Goal: Task Accomplishment & Management: Use online tool/utility

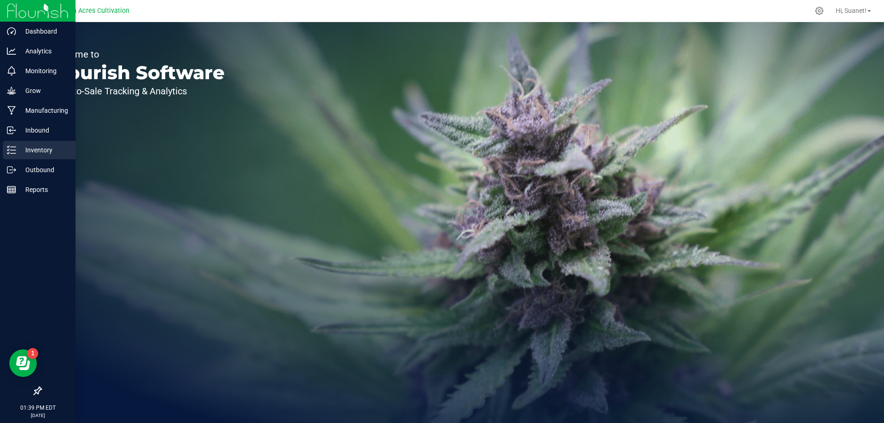
click at [35, 153] on p "Inventory" at bounding box center [43, 150] width 55 height 11
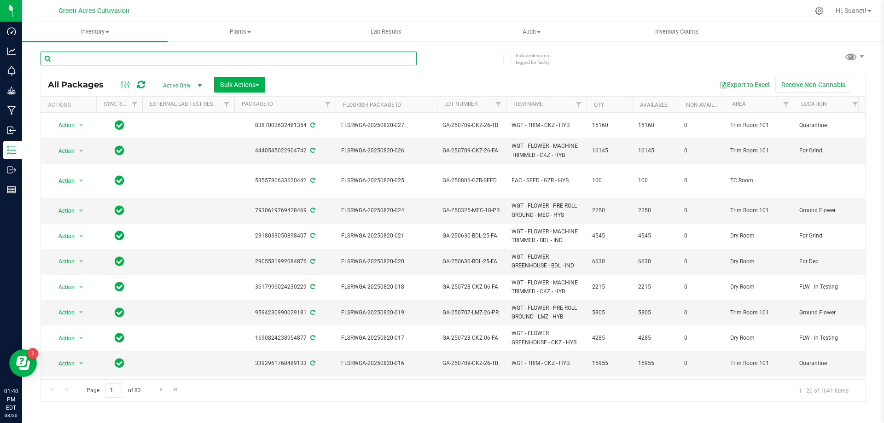
click at [144, 59] on input "text" at bounding box center [229, 59] width 376 height 14
type input "361035"
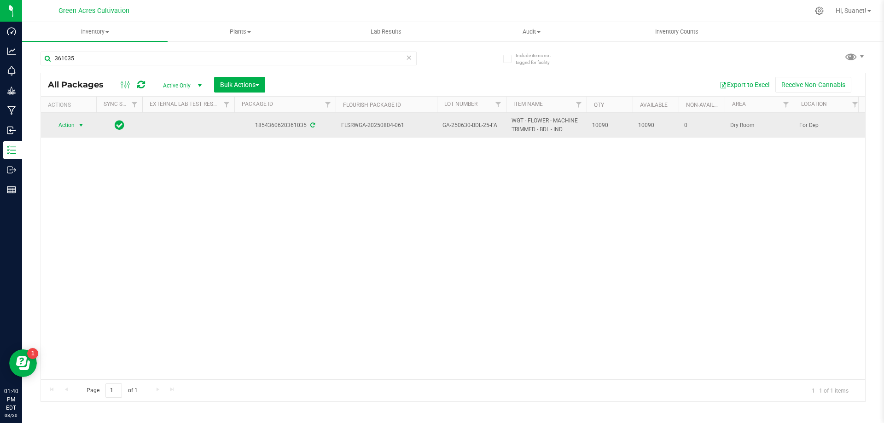
click at [71, 127] on span "Action" at bounding box center [62, 125] width 25 height 13
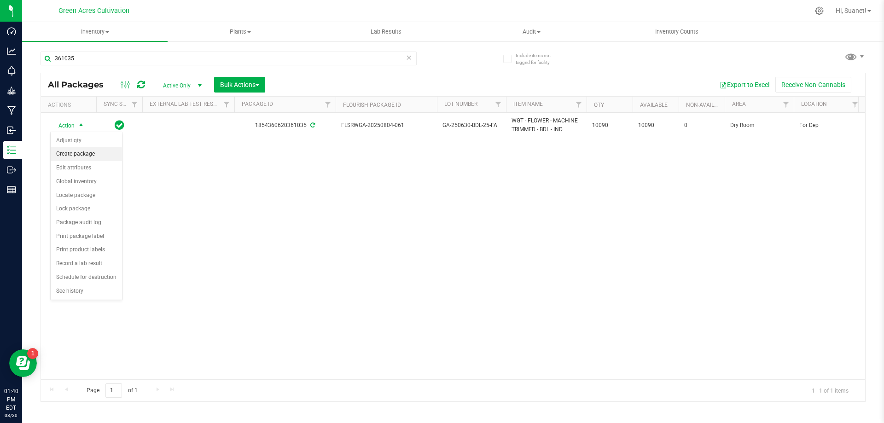
click at [75, 151] on li "Create package" at bounding box center [86, 154] width 71 height 14
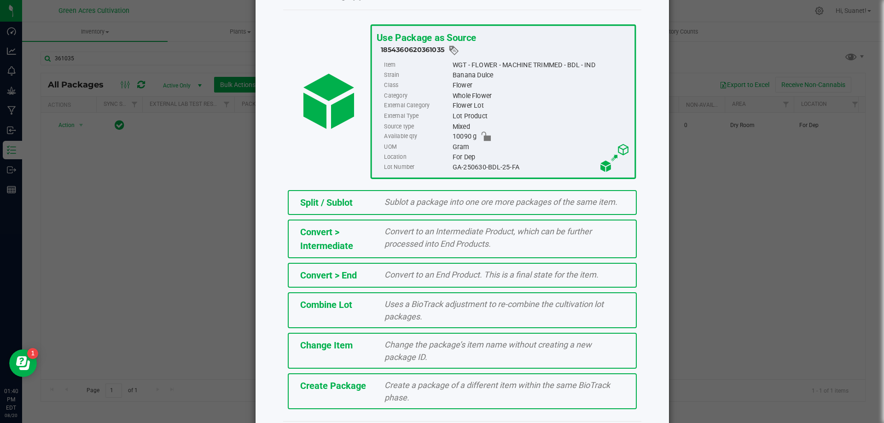
scroll to position [66, 0]
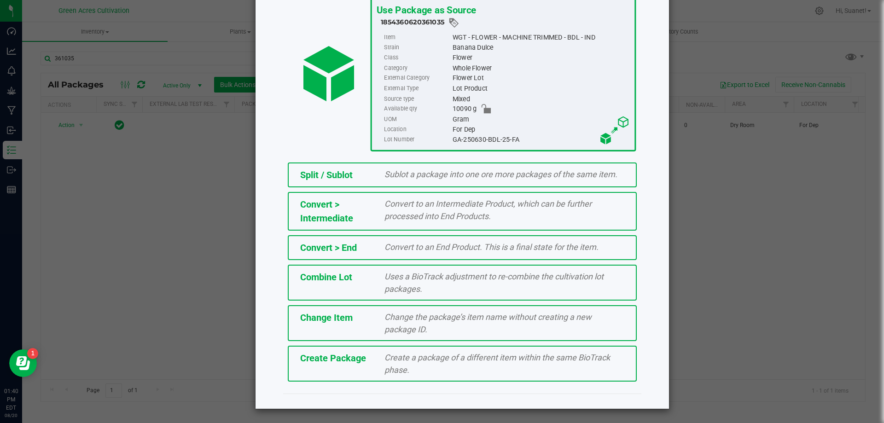
click at [332, 356] on span "Create Package" at bounding box center [333, 358] width 66 height 11
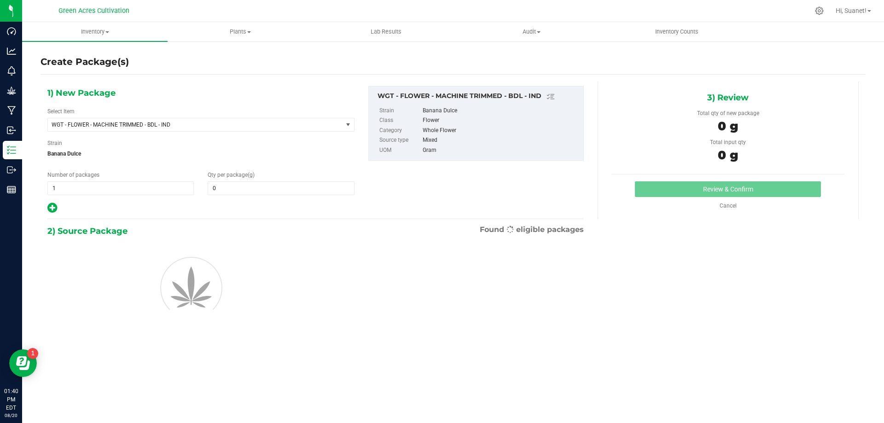
type input "0.0000"
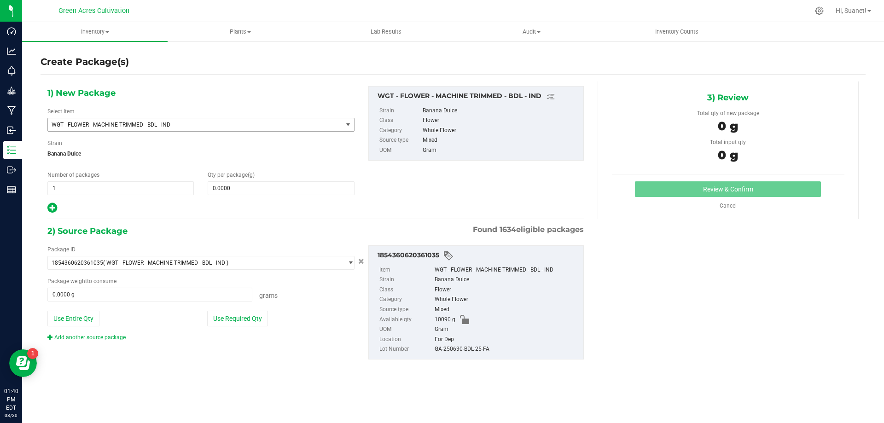
click at [196, 122] on span "WGT - FLOWER - MACHINE TRIMMED - BDL - IND" at bounding box center [190, 125] width 276 height 6
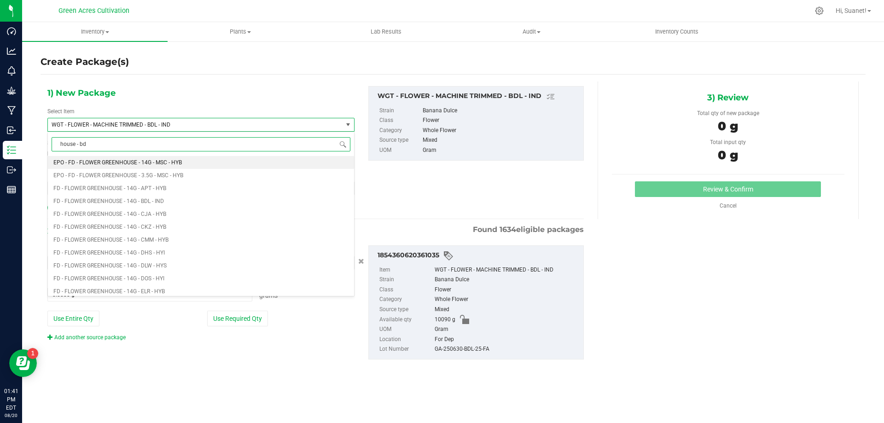
type input "house - bdl"
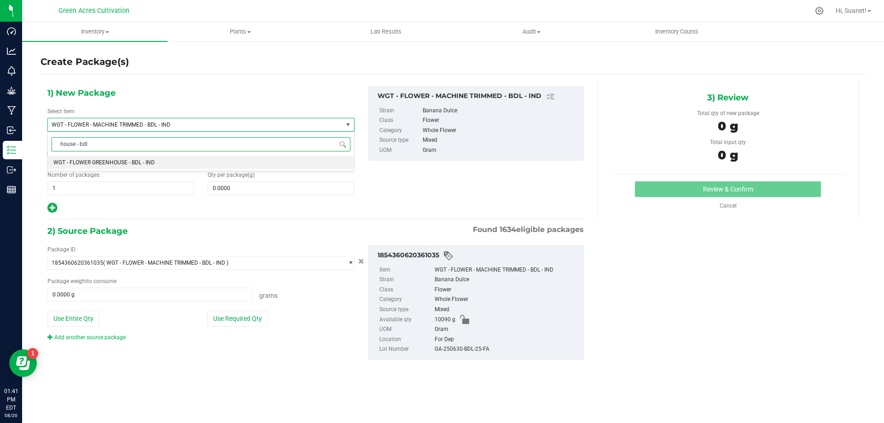
click at [129, 156] on div "house - bdl Type item name WGT - FLOWER GREENHOUSE - BDL - IND No data found." at bounding box center [200, 152] width 307 height 40
click at [129, 163] on span "WGT - FLOWER GREENHOUSE - BDL - IND" at bounding box center [103, 162] width 101 height 6
type input "0.0000"
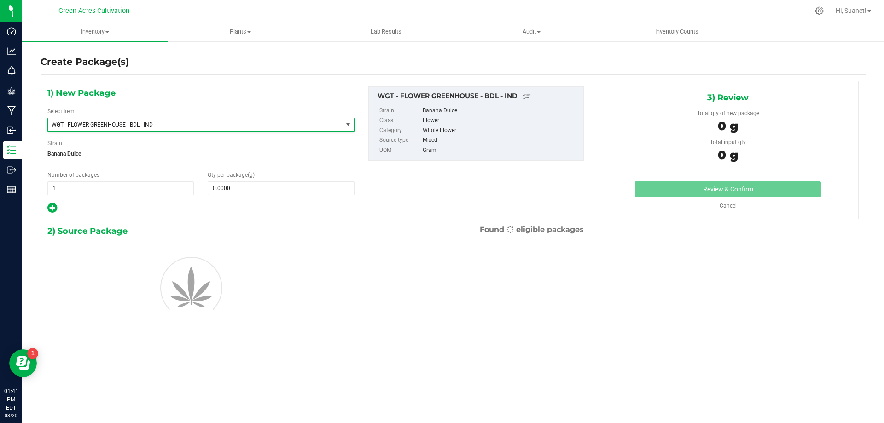
scroll to position [194696, 0]
click at [228, 188] on span at bounding box center [281, 188] width 146 height 14
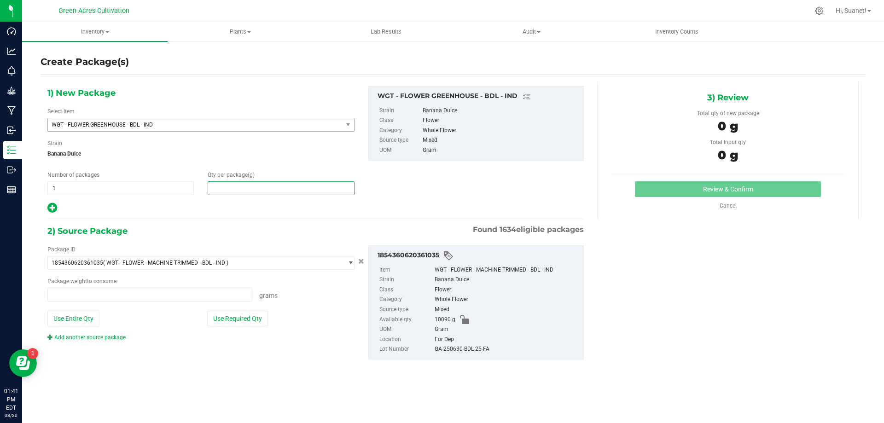
type input "0.0000 g"
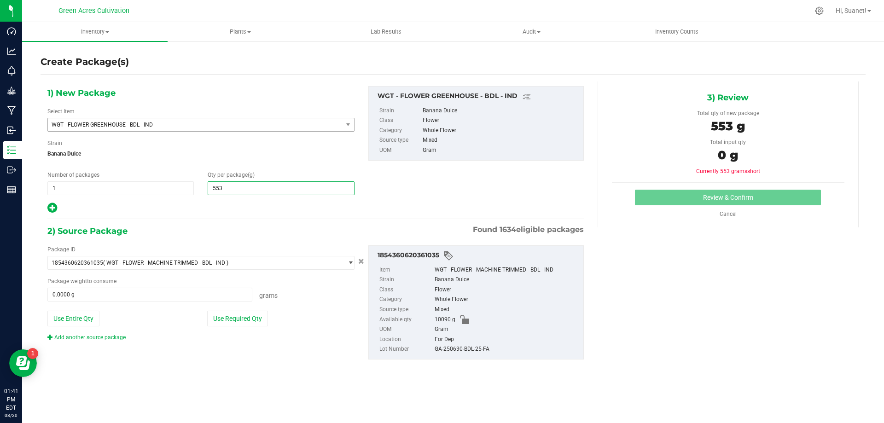
type input "5530"
type input "5,530.0000"
drag, startPoint x: 229, startPoint y: 362, endPoint x: 239, endPoint y: 327, distance: 37.2
click at [229, 360] on div "Package ID 1854360620361035 ( WGT - FLOWER - MACHINE TRIMMED - BDL - IND ) 0004…" at bounding box center [316, 302] width 550 height 129
drag, startPoint x: 239, startPoint y: 327, endPoint x: 243, endPoint y: 320, distance: 7.9
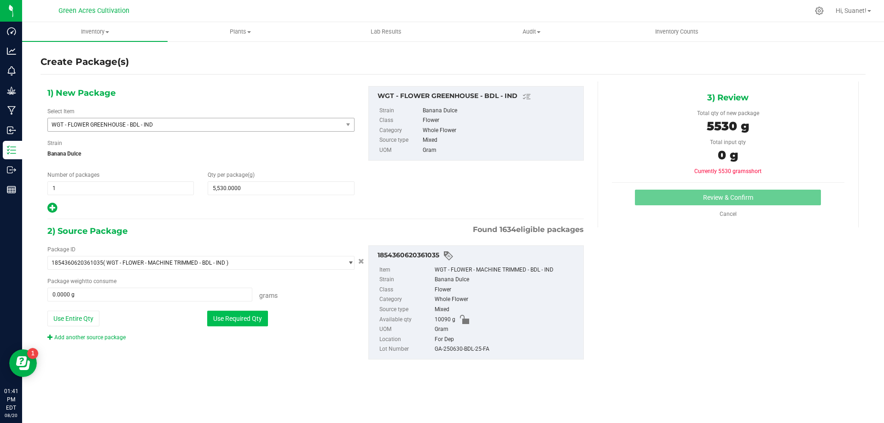
click at [239, 326] on div "Package ID 1854360620361035 ( WGT - FLOWER - MACHINE TRIMMED - BDL - IND ) 0004…" at bounding box center [201, 293] width 321 height 96
click at [243, 320] on button "Use Required Qty" at bounding box center [237, 319] width 61 height 16
type input "5530.0000 g"
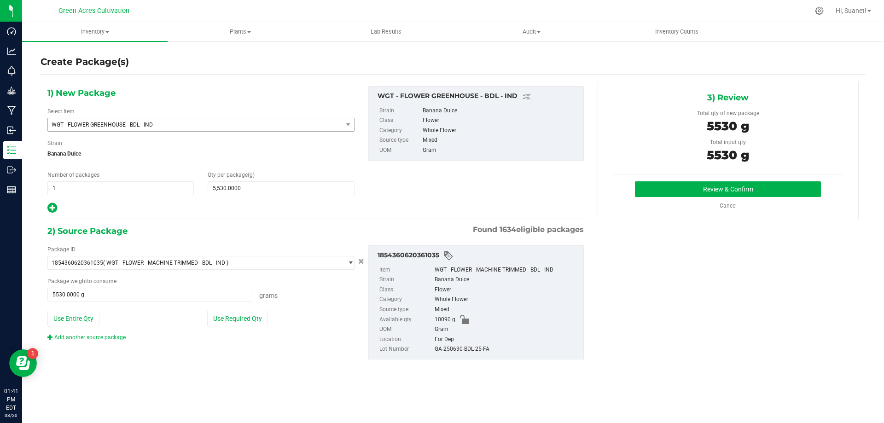
click at [464, 350] on div "GA-250630-BDL-25-FA" at bounding box center [507, 349] width 144 height 10
click at [465, 350] on div "GA-250630-BDL-25-FA" at bounding box center [507, 349] width 144 height 10
copy div "GA-250630-BDL-25-FA"
click at [685, 189] on button "Review & Confirm" at bounding box center [728, 189] width 186 height 16
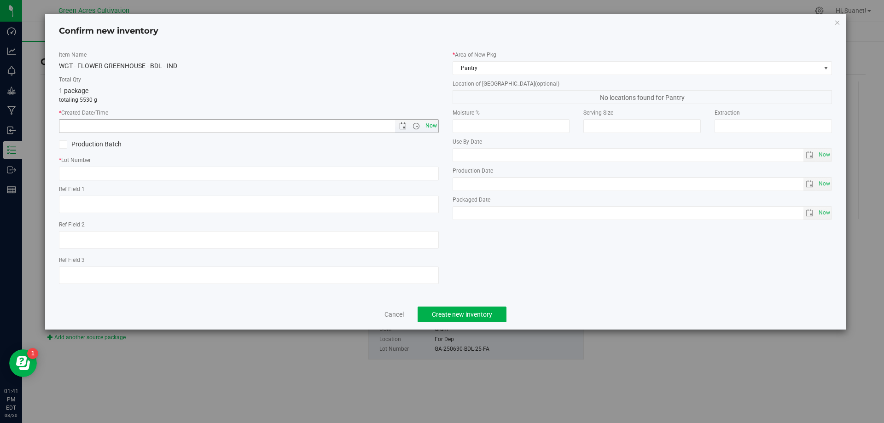
click at [428, 129] on span "Now" at bounding box center [431, 125] width 16 height 13
type input "[DATE] 1:41 PM"
click at [404, 173] on input "text" at bounding box center [249, 174] width 380 height 14
paste input "GA-250630-BDL-25-FA"
type input "GA-250630-BDL-25-FA"
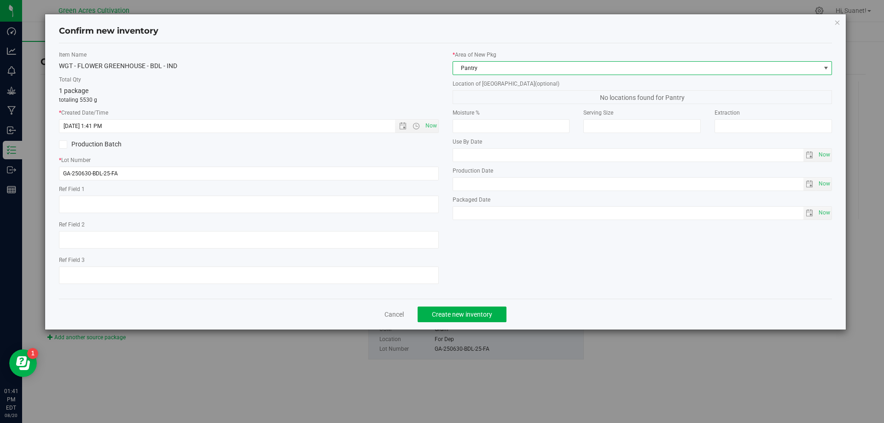
click at [491, 68] on span "Pantry" at bounding box center [636, 68] width 367 height 13
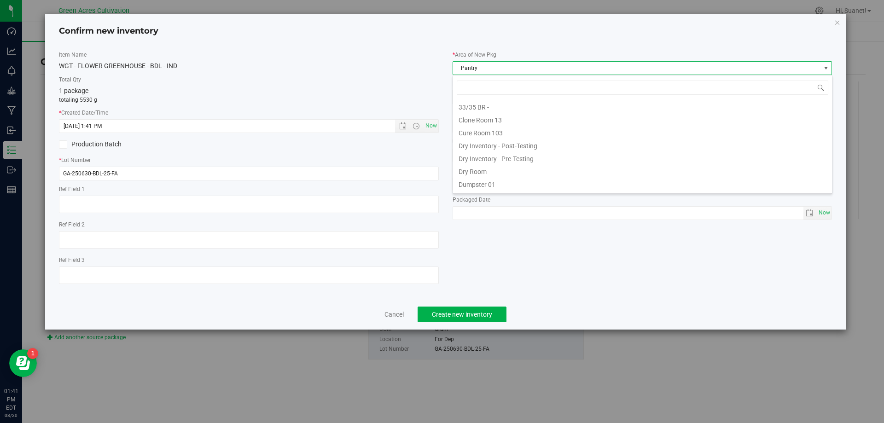
scroll to position [14, 380]
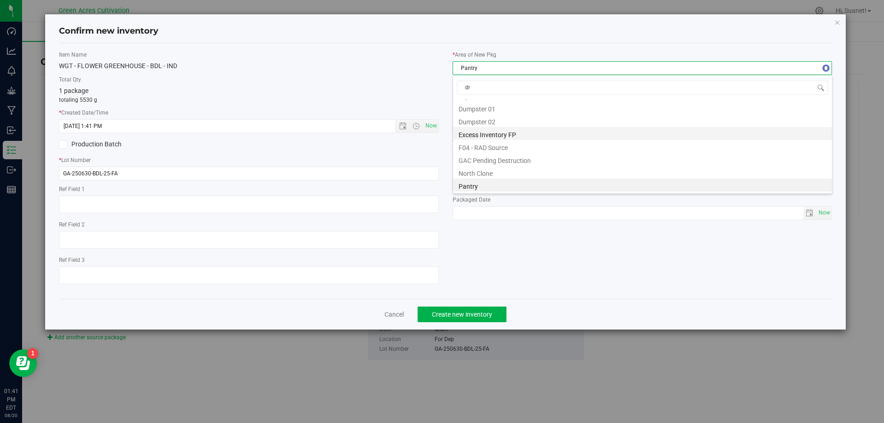
type input "dry"
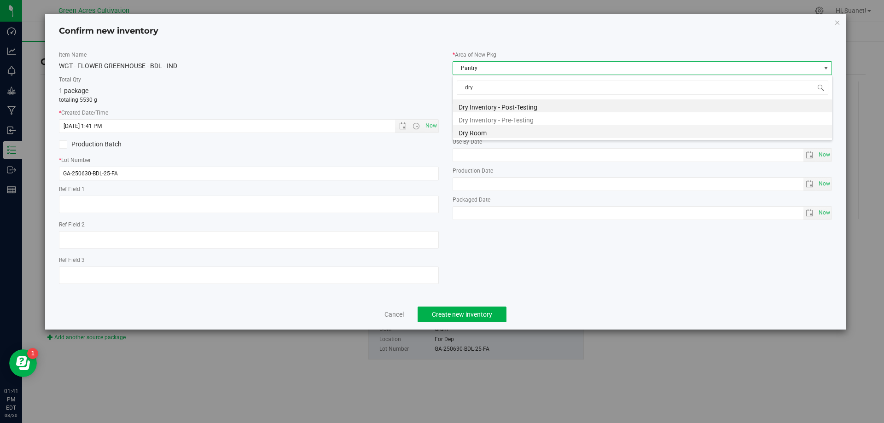
click at [485, 130] on li "Dry Room" at bounding box center [642, 131] width 379 height 13
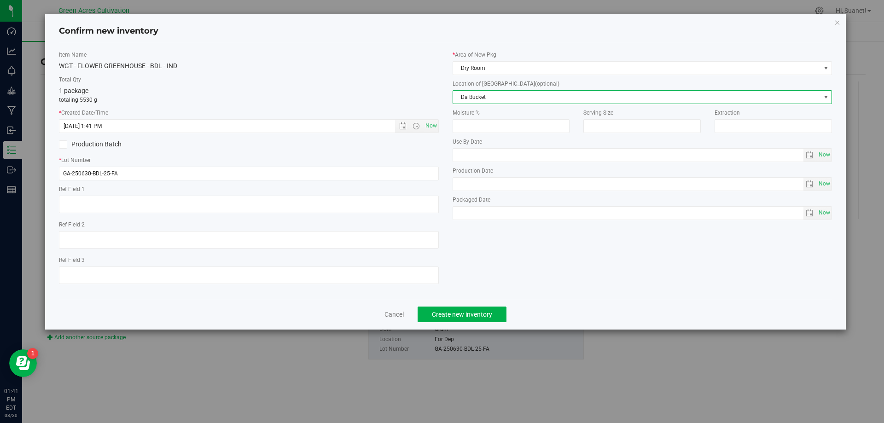
click at [511, 95] on span "Da Bucket" at bounding box center [636, 97] width 367 height 13
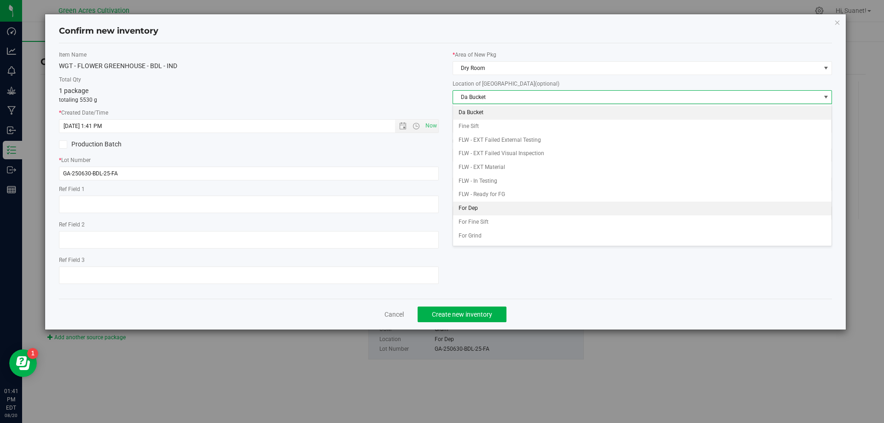
click at [493, 206] on li "For Dep" at bounding box center [642, 209] width 379 height 14
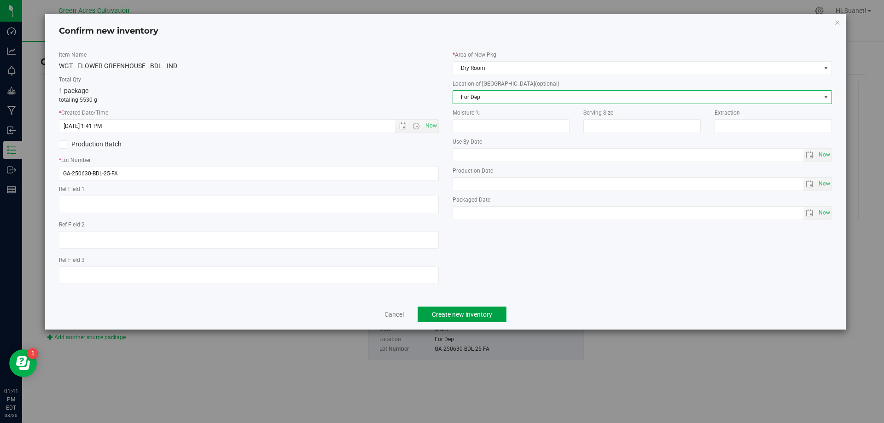
click at [459, 315] on span "Create new inventory" at bounding box center [462, 314] width 60 height 7
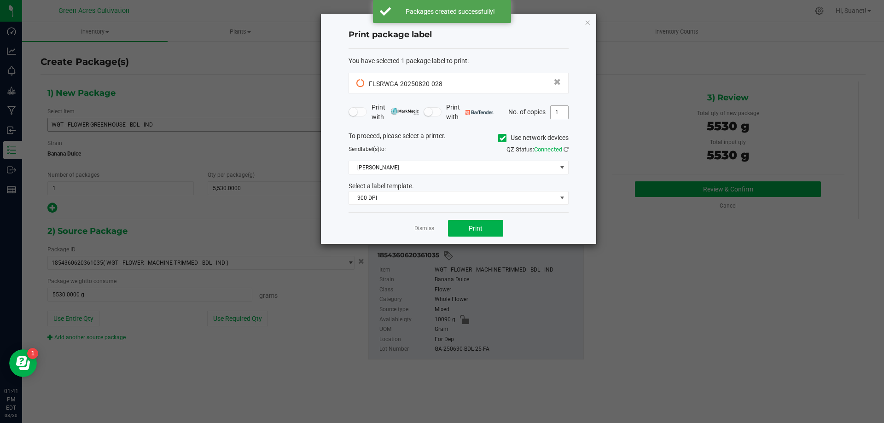
click at [558, 109] on input "1" at bounding box center [559, 112] width 17 height 13
type input "2"
click at [502, 138] on icon at bounding box center [503, 138] width 6 height 0
click at [0, 0] on input "Use network devices" at bounding box center [0, 0] width 0 height 0
click at [482, 170] on span at bounding box center [453, 167] width 208 height 13
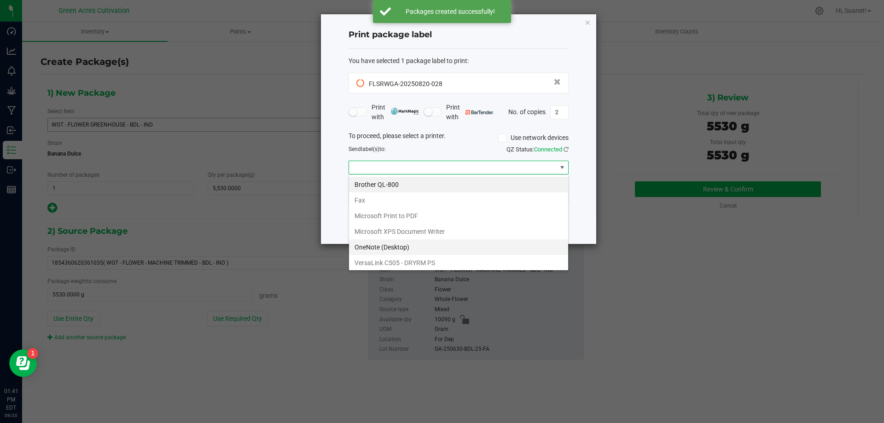
scroll to position [17, 0]
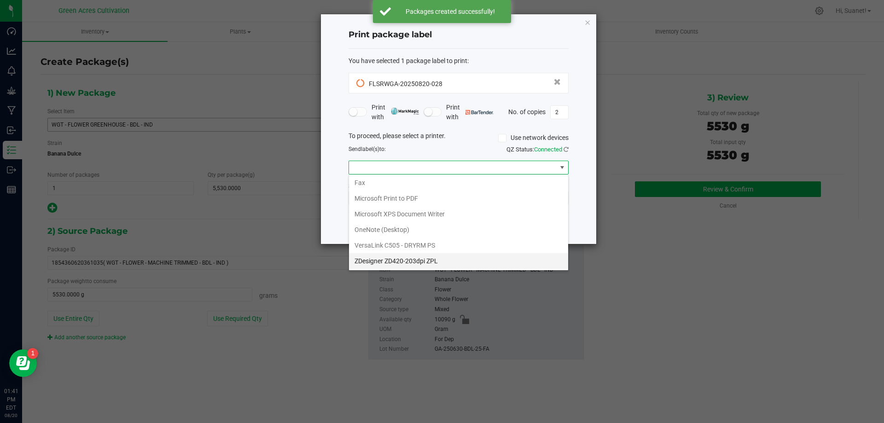
click at [414, 262] on ZPL "ZDesigner ZD420-203dpi ZPL" at bounding box center [458, 261] width 219 height 16
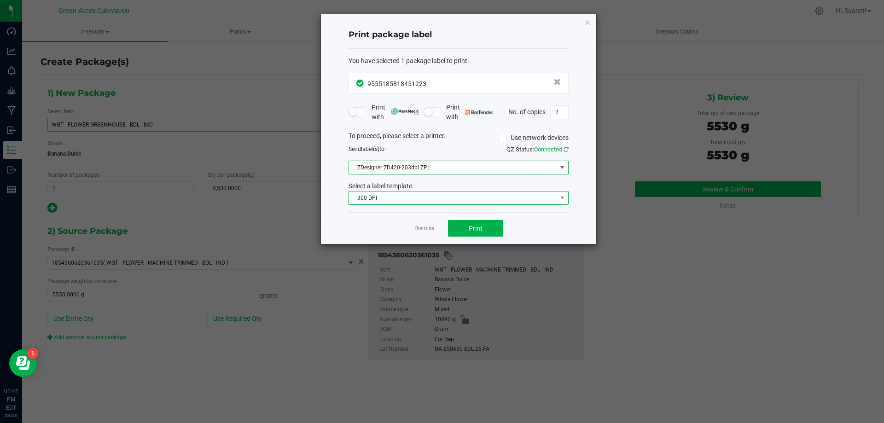
click at [444, 197] on span "300 DPI" at bounding box center [453, 198] width 208 height 13
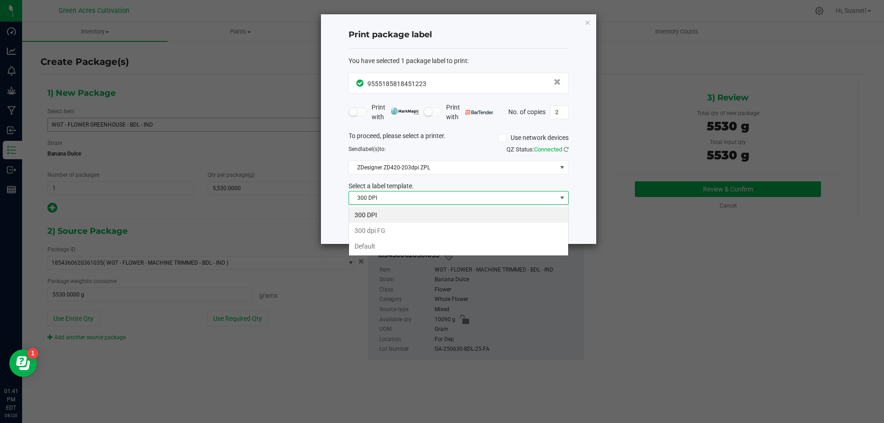
scroll to position [14, 220]
click at [378, 247] on li "Default" at bounding box center [458, 247] width 219 height 16
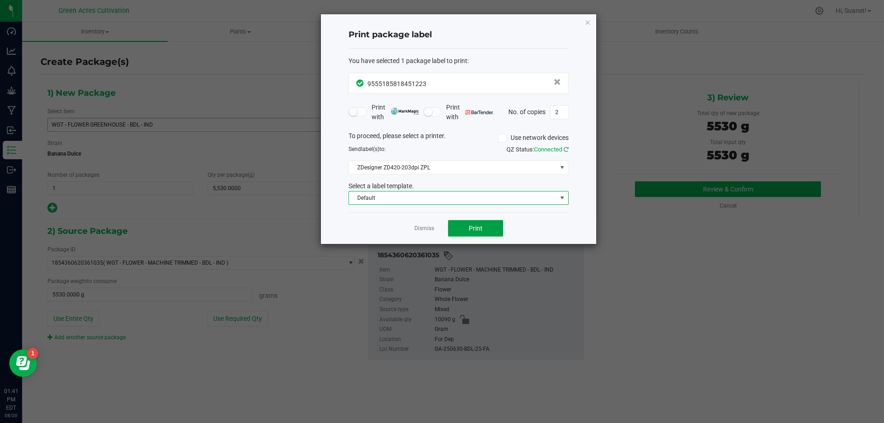
click at [477, 220] on button "Print" at bounding box center [475, 228] width 55 height 17
click at [422, 233] on link "Dismiss" at bounding box center [424, 229] width 20 height 8
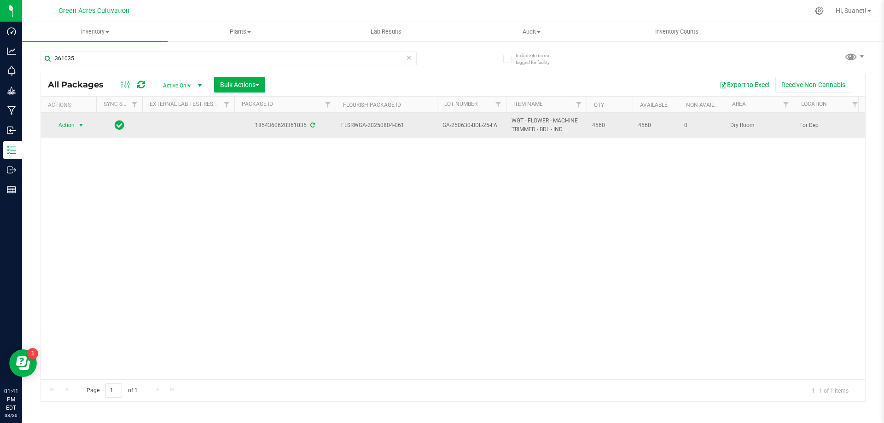
click at [76, 124] on span "select" at bounding box center [82, 125] width 12 height 13
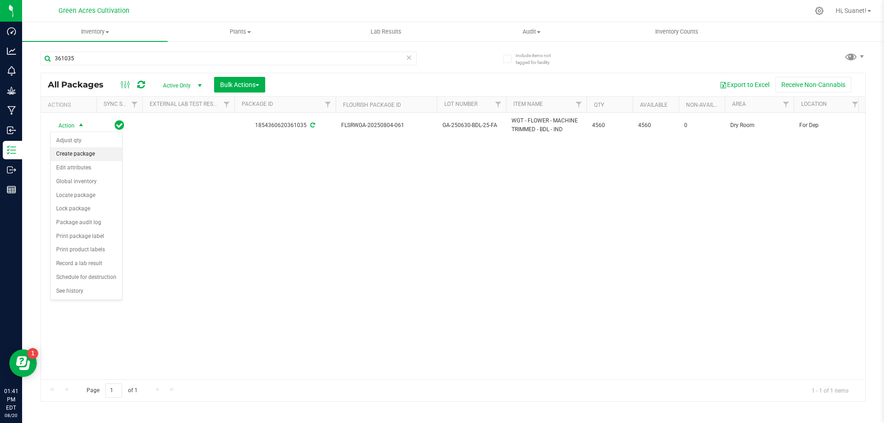
click at [82, 158] on li "Create package" at bounding box center [86, 154] width 71 height 14
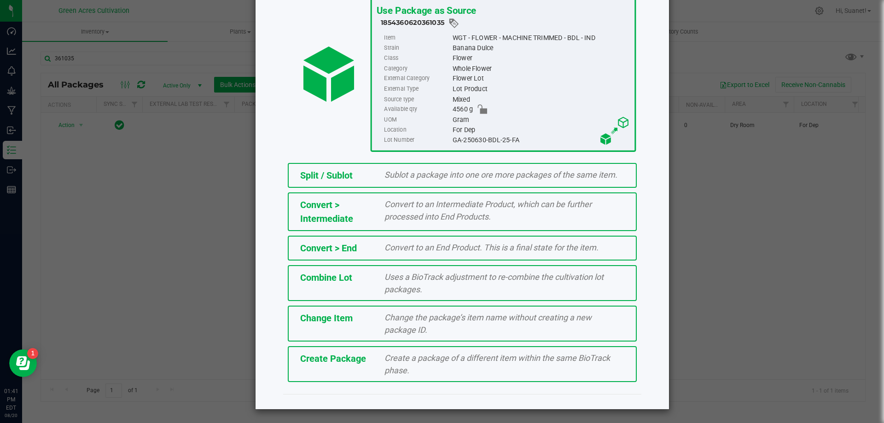
scroll to position [66, 0]
click at [423, 369] on div "Create a package of a different item within the same BioTrack phase." at bounding box center [505, 363] width 254 height 25
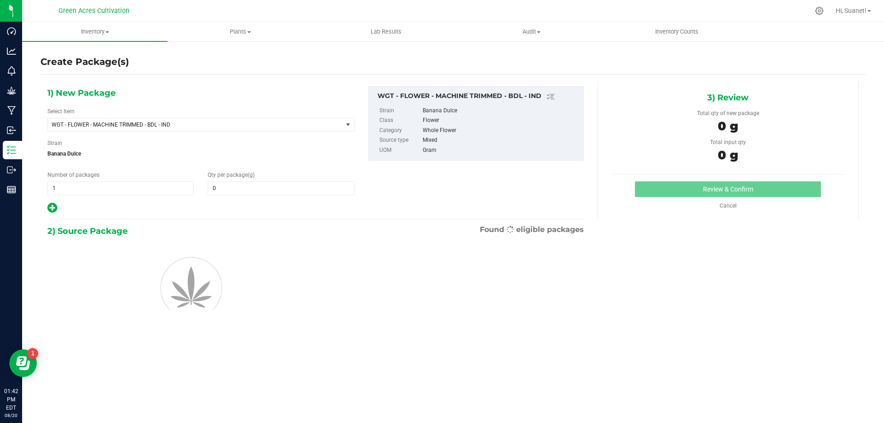
type input "0.0000"
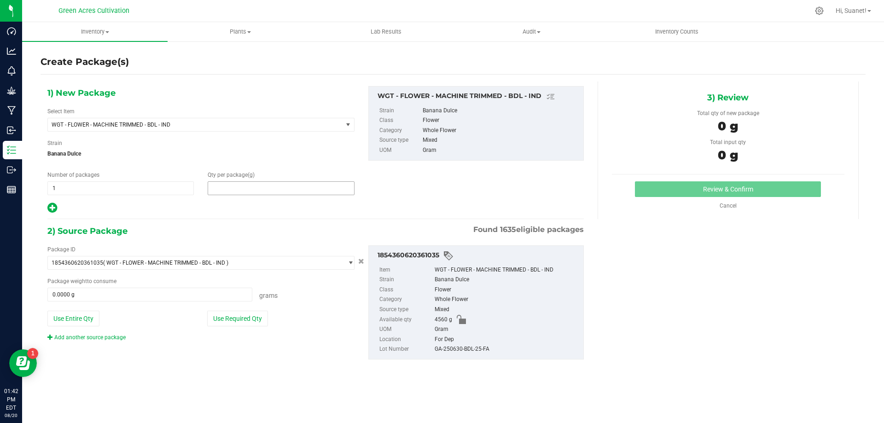
click at [245, 184] on span at bounding box center [281, 188] width 146 height 14
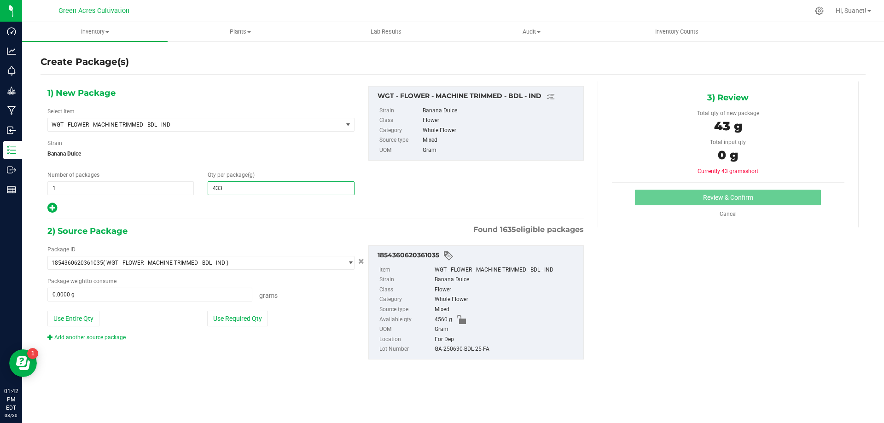
type input "4330"
type input "4,330.0000"
click at [267, 348] on div "Package ID 1854360620361035 ( WGT - FLOWER - MACHINE TRIMMED - BDL - IND ) 0004…" at bounding box center [316, 302] width 550 height 129
click at [253, 325] on button "Use Required Qty" at bounding box center [237, 319] width 61 height 16
type input "4330.0000 g"
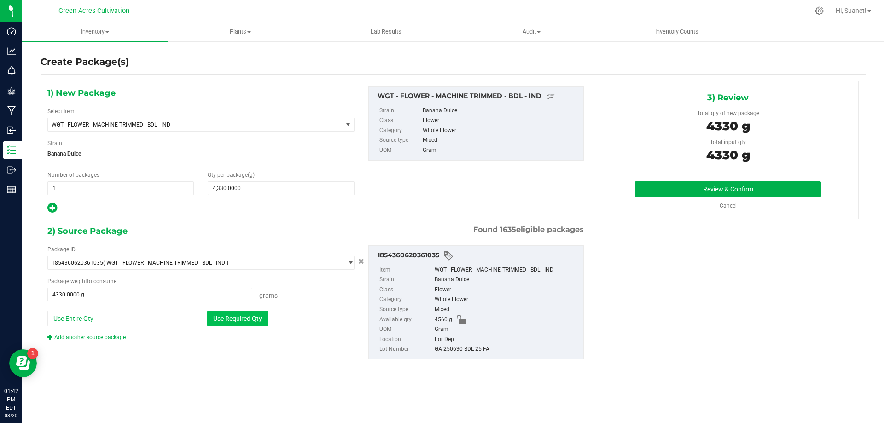
click at [249, 316] on button "Use Required Qty" at bounding box center [237, 319] width 61 height 16
click at [471, 349] on div "GA-250630-BDL-25-FA" at bounding box center [507, 349] width 144 height 10
copy div "GA-250630-BDL-25-FA"
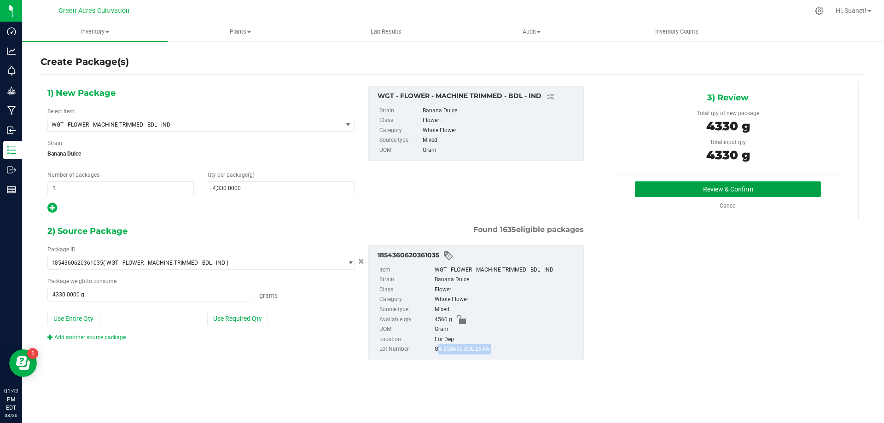
click at [678, 192] on button "Review & Confirm" at bounding box center [728, 189] width 186 height 16
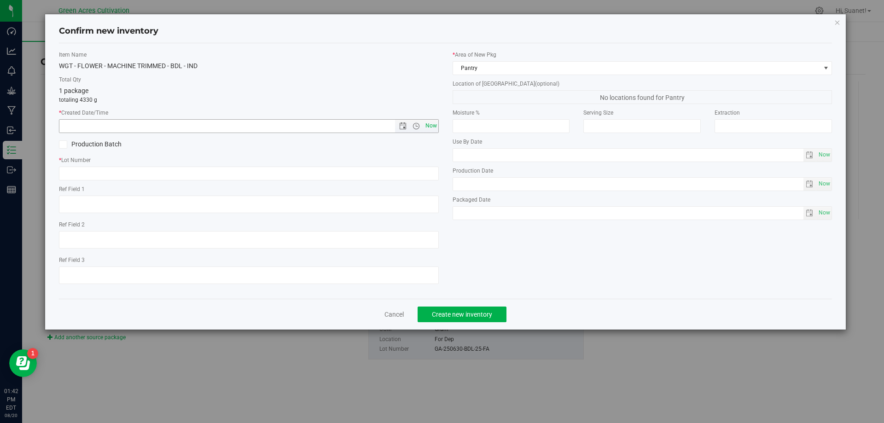
click at [429, 124] on span "Now" at bounding box center [431, 125] width 16 height 13
type input "[DATE] 1:42 PM"
click at [364, 175] on input "text" at bounding box center [249, 174] width 380 height 14
paste input "GA-250630-BDL-25-FA"
type input "GA-250630-BDL-25-FA"
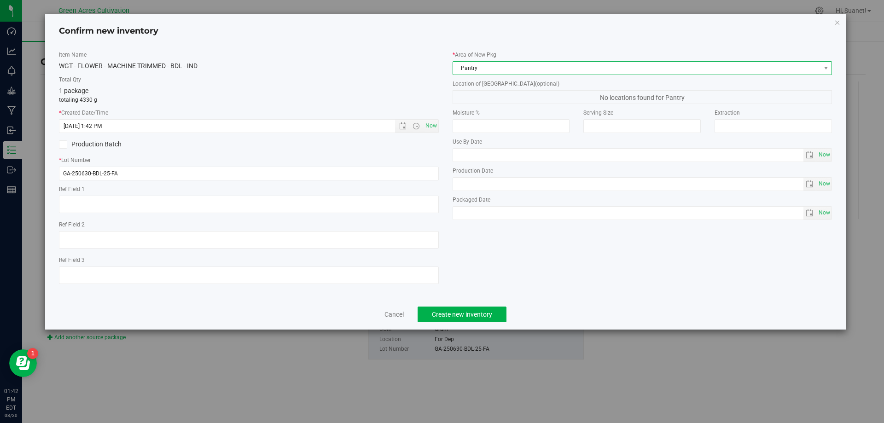
click at [516, 66] on span "Pantry" at bounding box center [636, 68] width 367 height 13
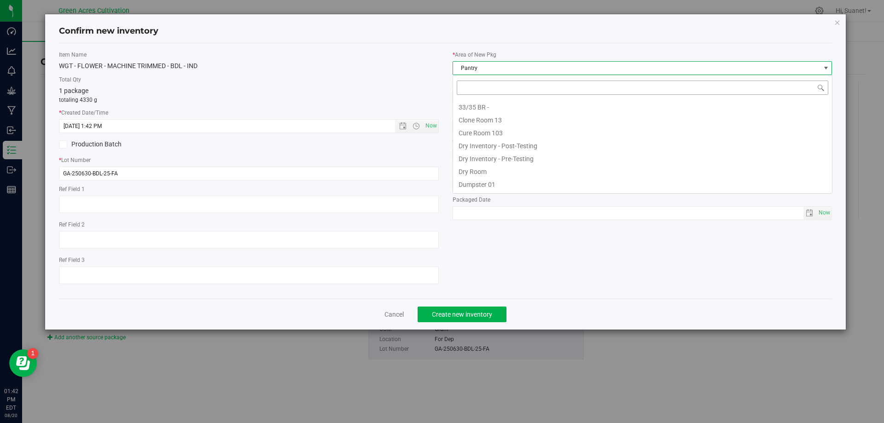
scroll to position [76, 0]
type input "dr"
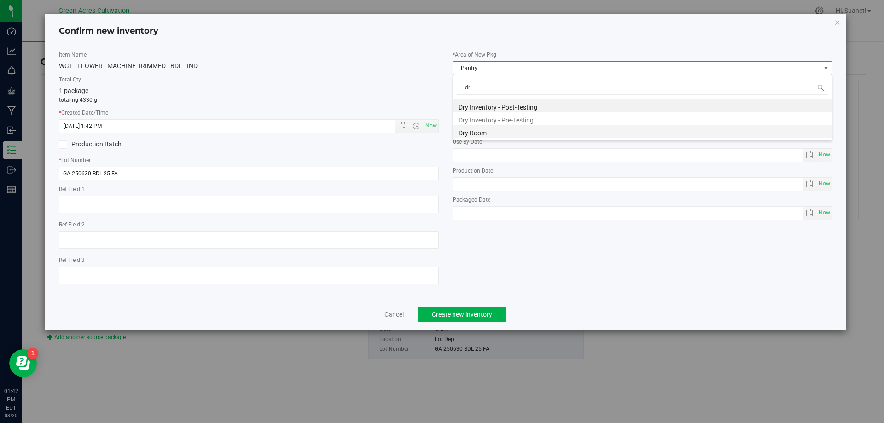
click at [490, 132] on li "Dry Room" at bounding box center [642, 131] width 379 height 13
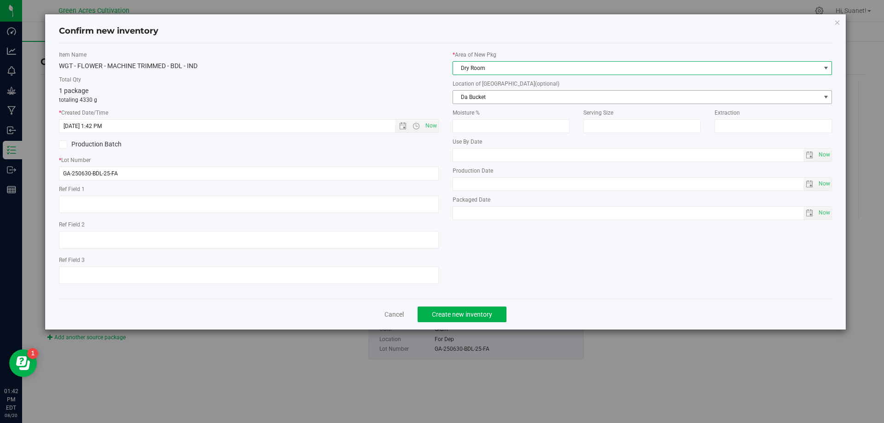
click at [507, 94] on span "Da Bucket" at bounding box center [636, 97] width 367 height 13
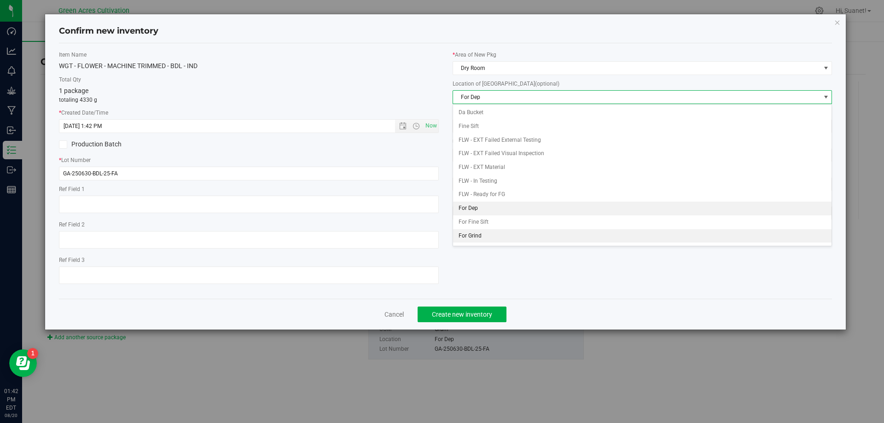
click at [470, 238] on li "For Grind" at bounding box center [642, 236] width 379 height 14
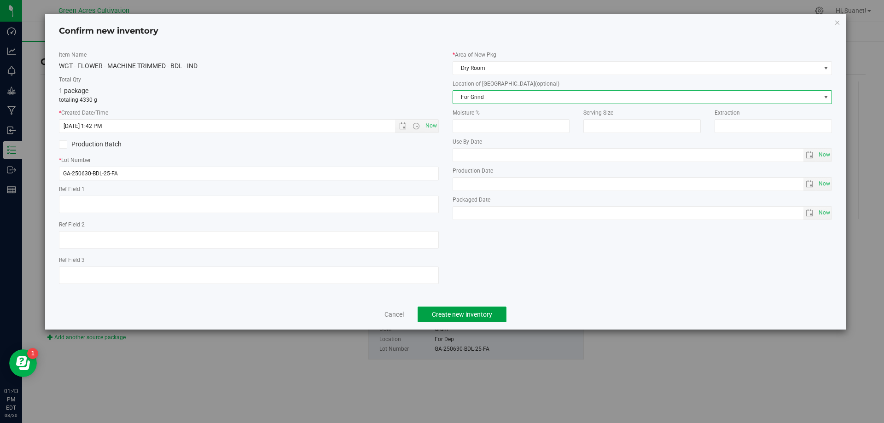
click at [474, 312] on span "Create new inventory" at bounding box center [462, 314] width 60 height 7
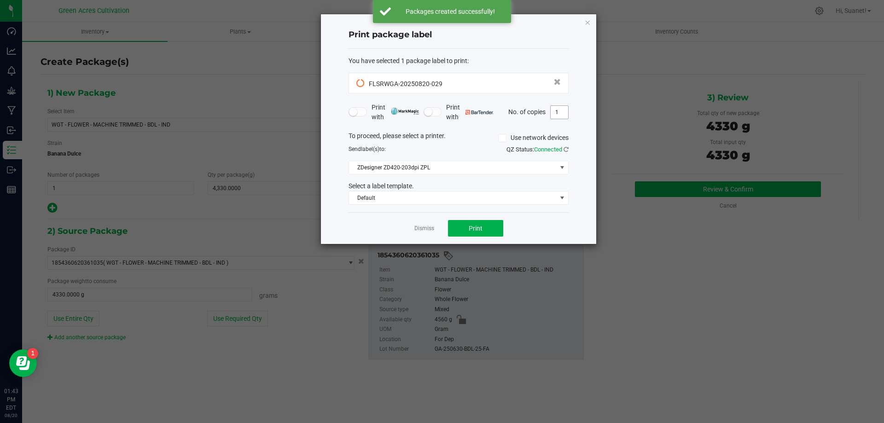
click at [556, 111] on input "1" at bounding box center [559, 112] width 17 height 13
type input "2"
click at [488, 229] on button "Print" at bounding box center [475, 228] width 55 height 17
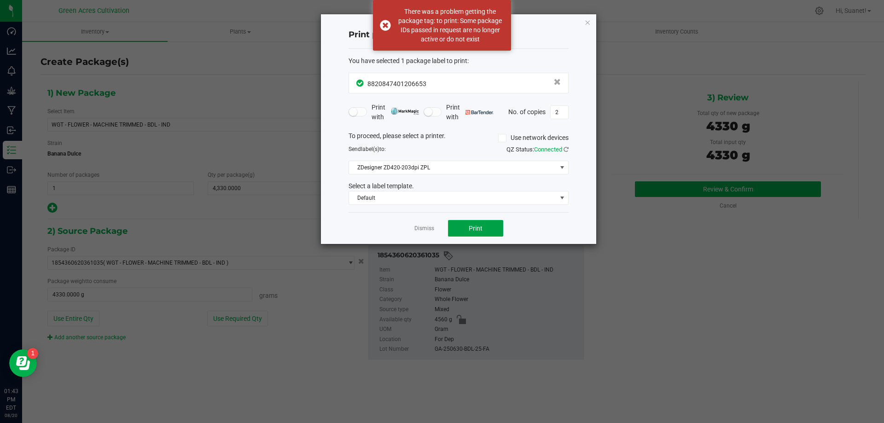
click at [486, 229] on button "Print" at bounding box center [475, 228] width 55 height 17
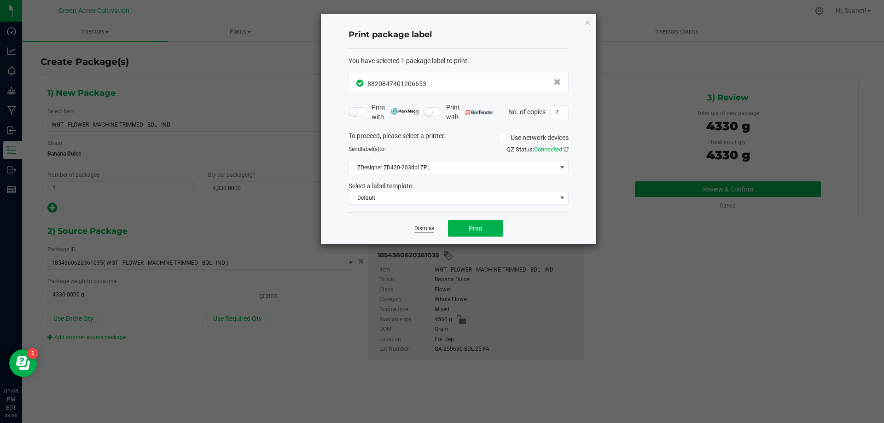
click at [420, 230] on link "Dismiss" at bounding box center [424, 229] width 20 height 8
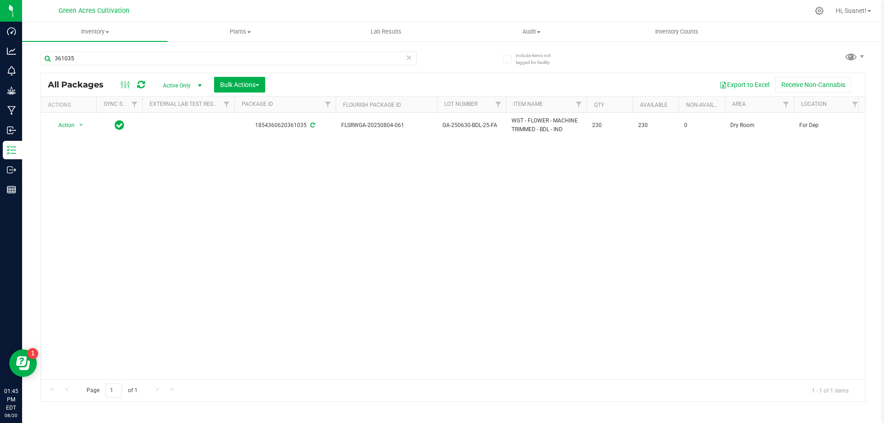
click at [57, 132] on span "Action" at bounding box center [62, 125] width 25 height 13
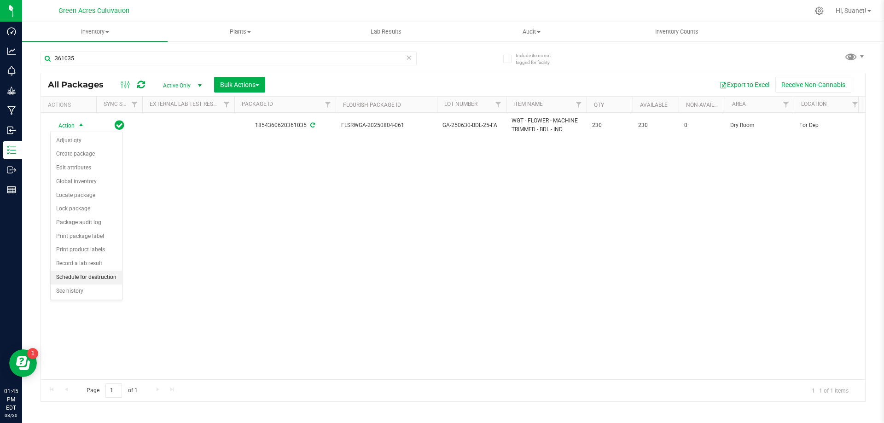
click at [99, 274] on li "Schedule for destruction" at bounding box center [86, 278] width 71 height 14
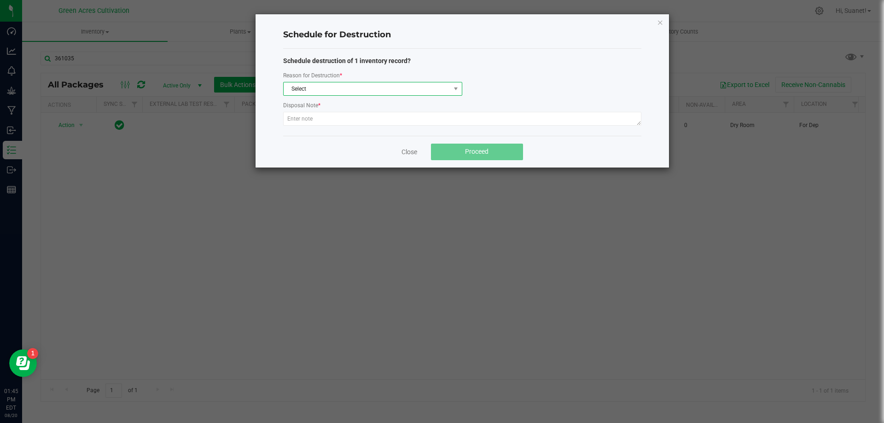
click at [322, 87] on span "Select" at bounding box center [367, 88] width 167 height 13
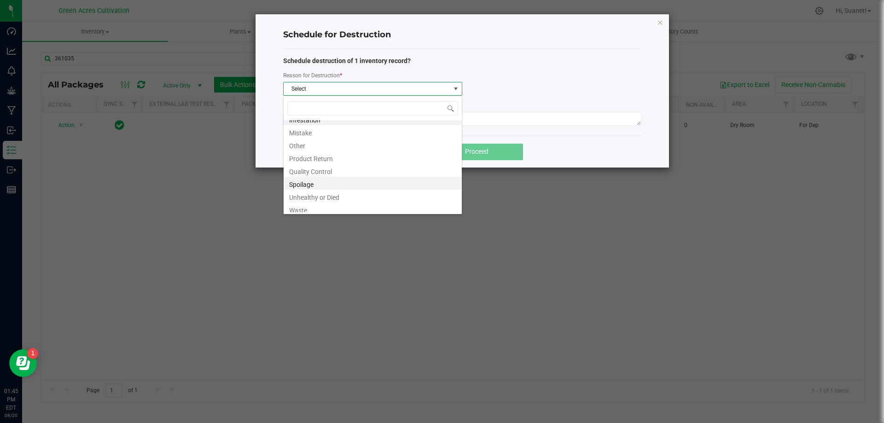
scroll to position [11, 0]
click at [298, 202] on li "Waste" at bounding box center [373, 205] width 178 height 13
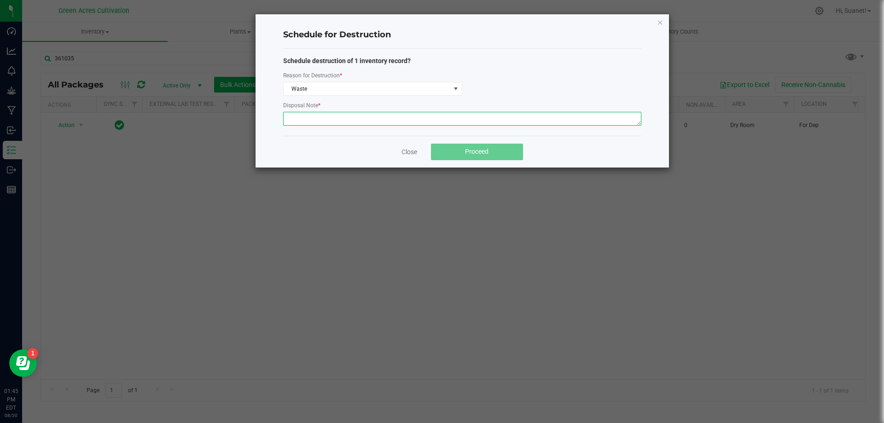
click at [327, 120] on textarea at bounding box center [462, 119] width 358 height 14
type textarea "Post Qc Waste"
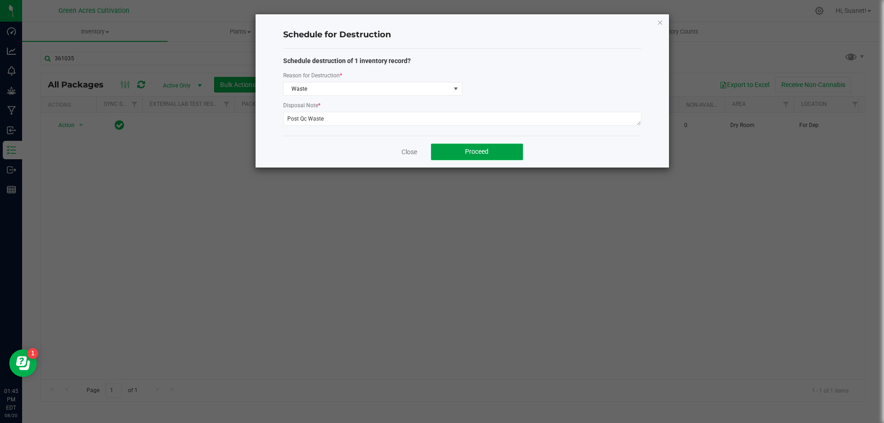
click at [505, 151] on button "Proceed" at bounding box center [477, 152] width 92 height 17
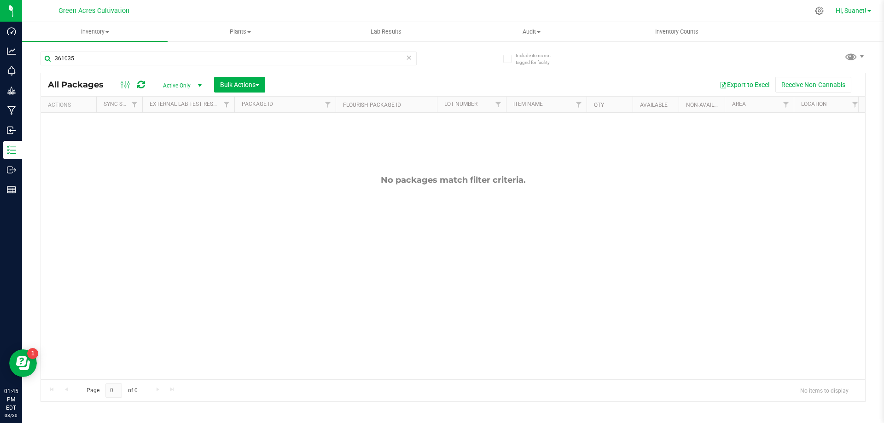
click at [866, 14] on span "Hi, Suanet!" at bounding box center [851, 10] width 31 height 7
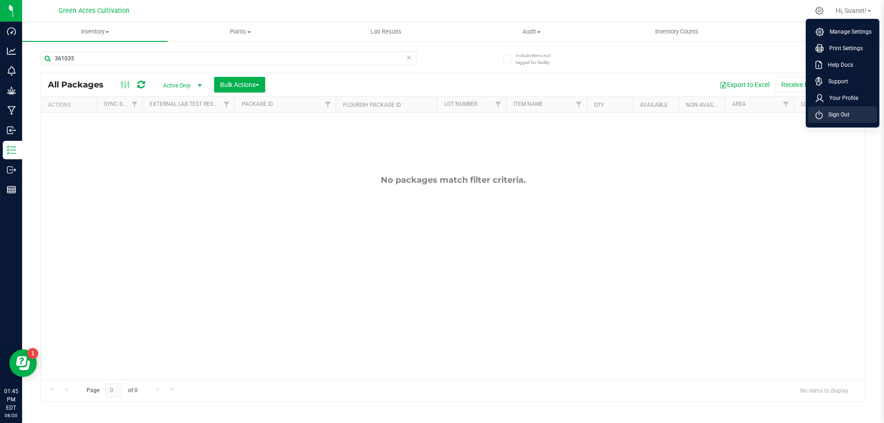
click at [842, 117] on span "Sign Out" at bounding box center [836, 114] width 27 height 9
